Goal: Check status: Check status

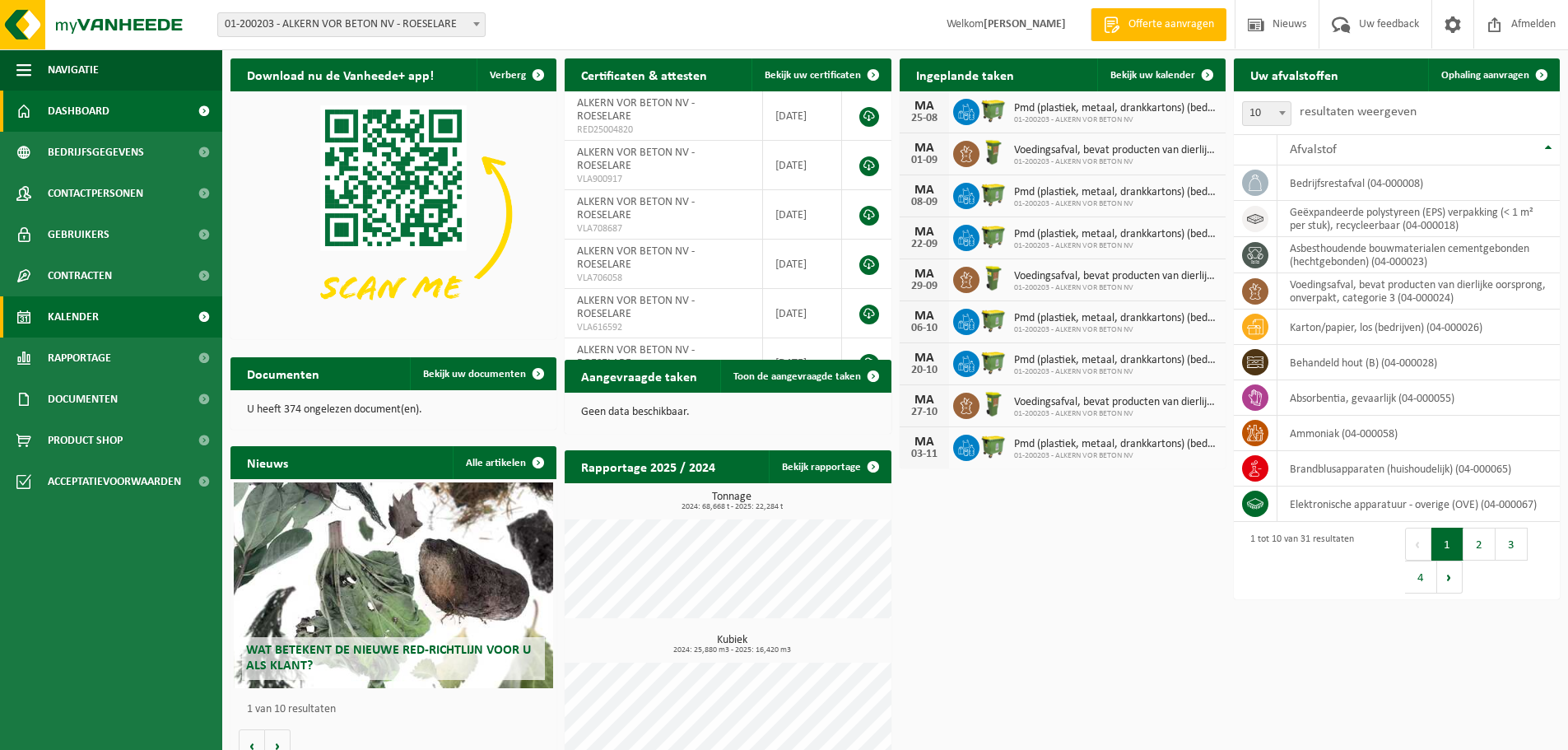
click at [96, 318] on span "Kalender" at bounding box center [73, 317] width 51 height 41
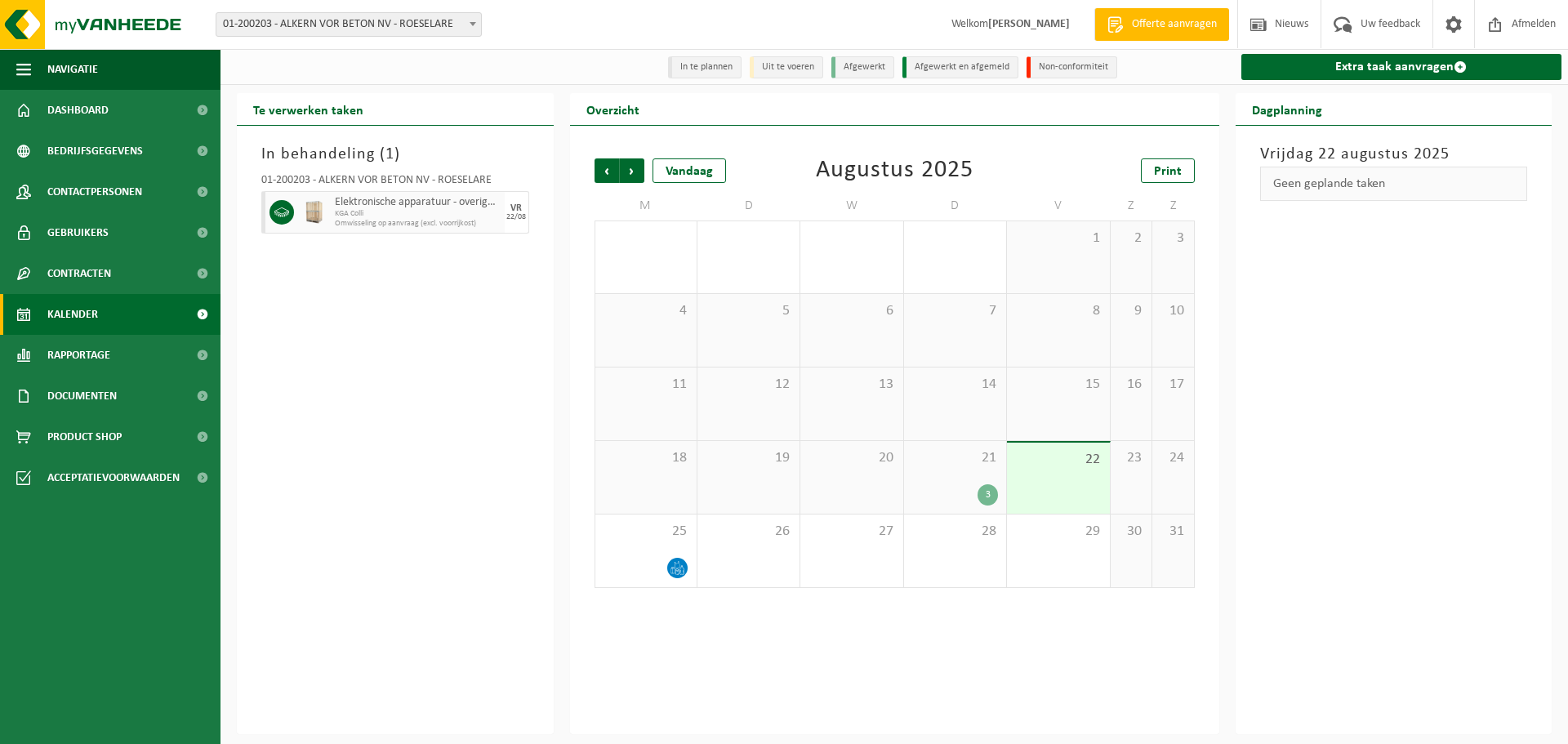
click at [988, 490] on div "3" at bounding box center [987, 494] width 21 height 21
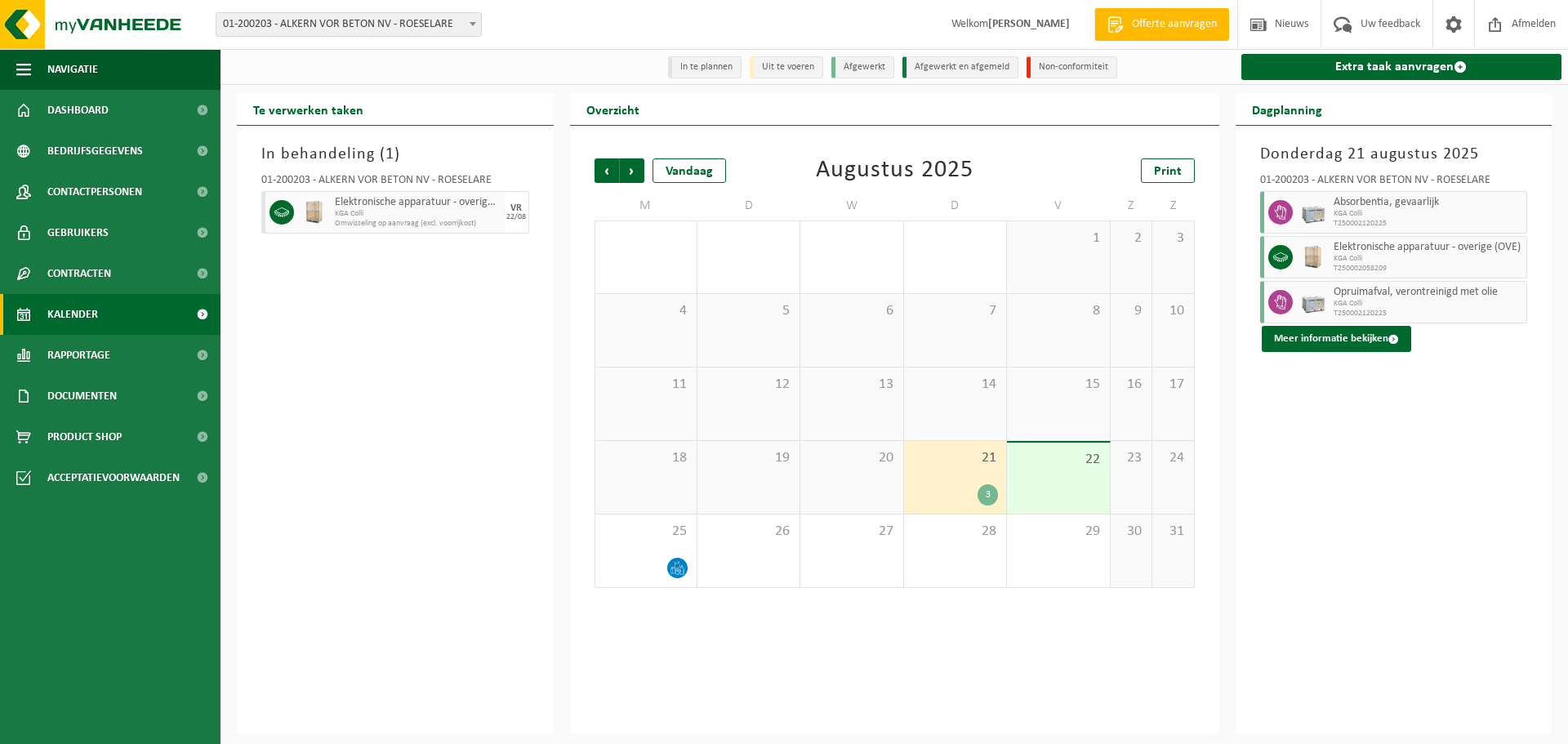
click at [1287, 263] on icon at bounding box center [1279, 257] width 15 height 15
click at [66, 350] on span "Rapportage" at bounding box center [78, 355] width 63 height 41
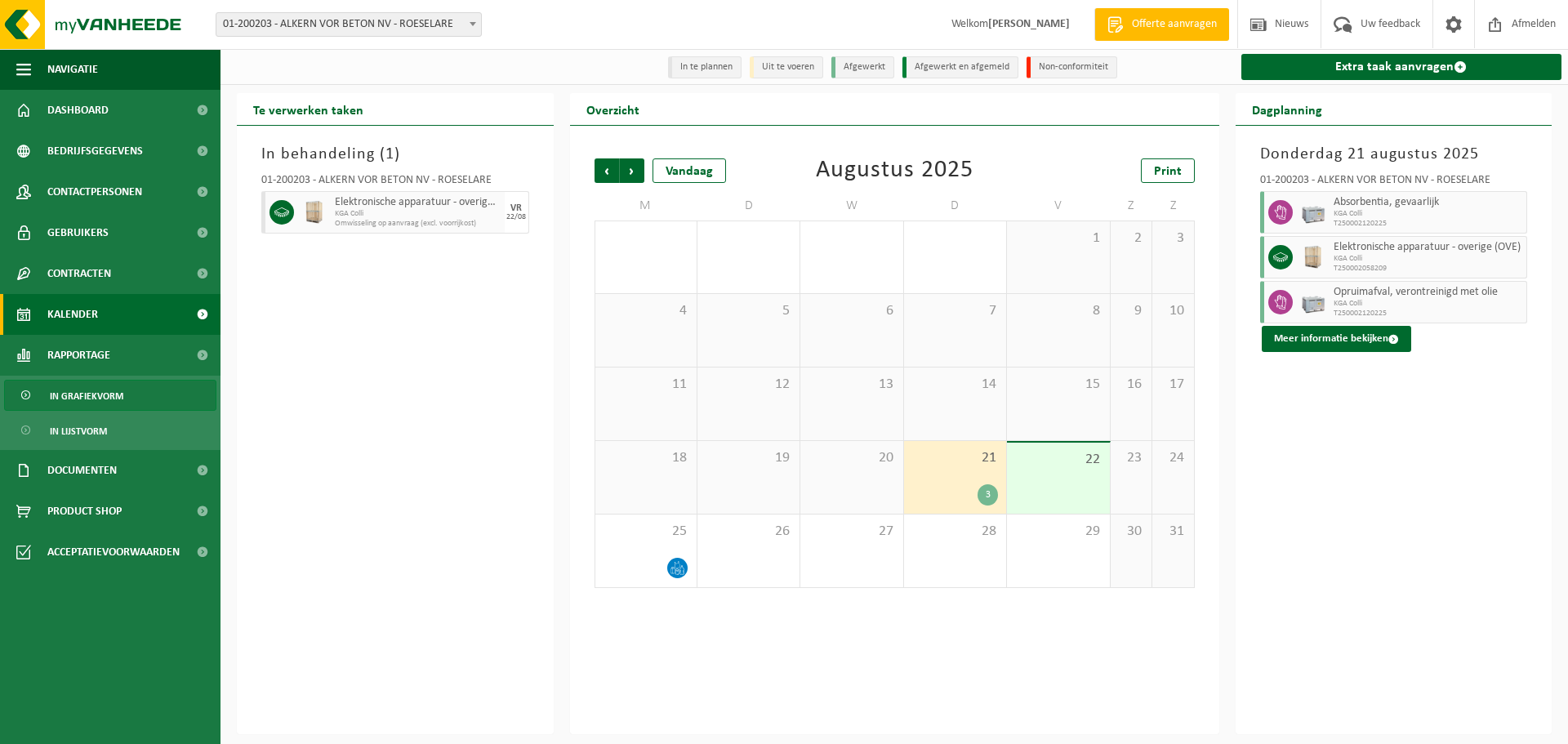
click at [81, 394] on span "In grafiekvorm" at bounding box center [86, 396] width 74 height 31
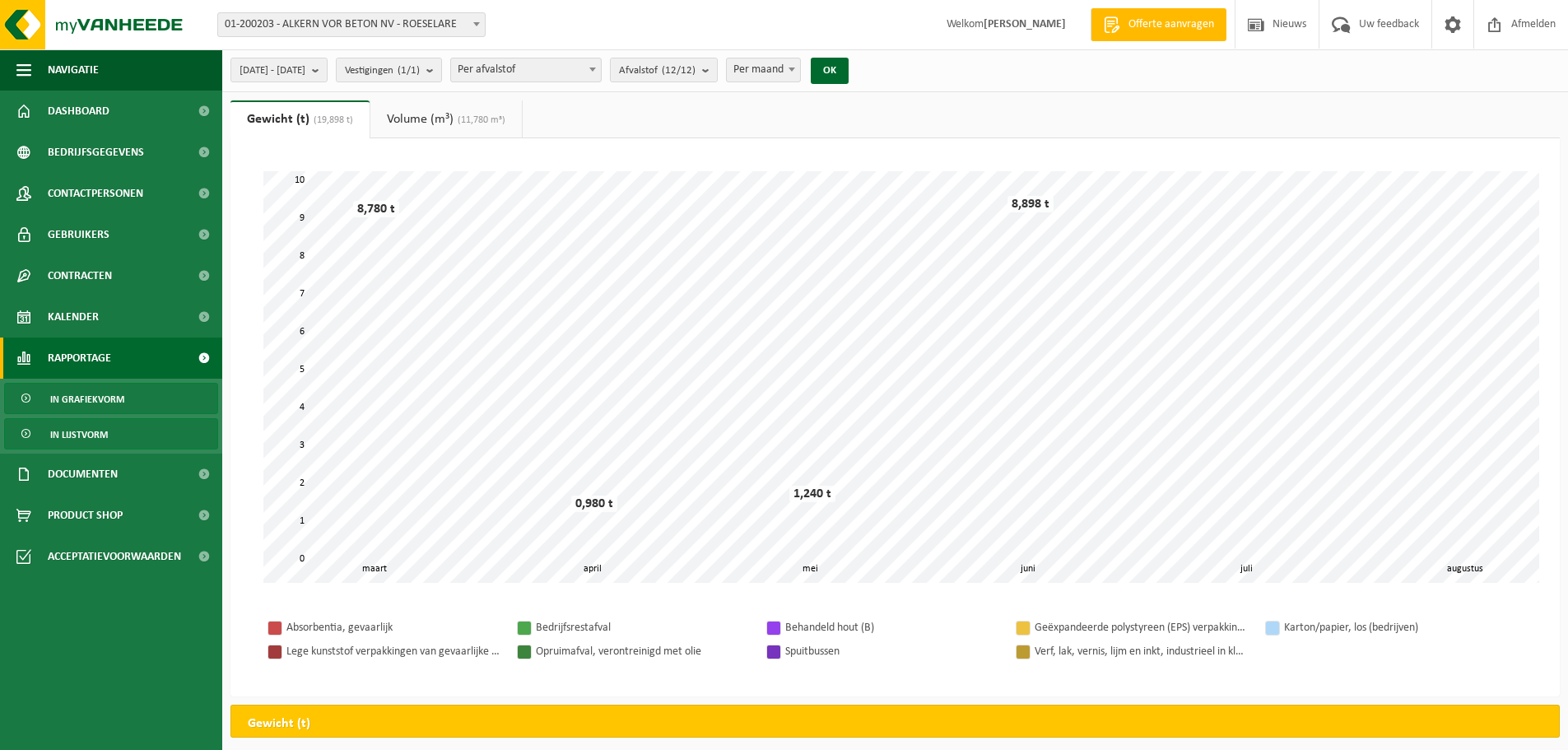
click at [109, 434] on link "In lijstvorm" at bounding box center [111, 433] width 214 height 31
